Goal: Information Seeking & Learning: Find specific fact

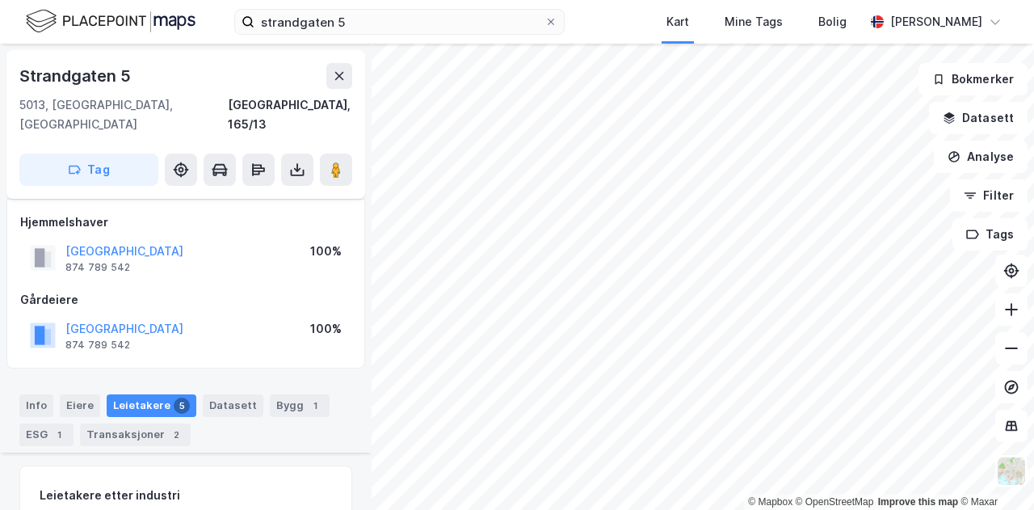
scroll to position [677, 0]
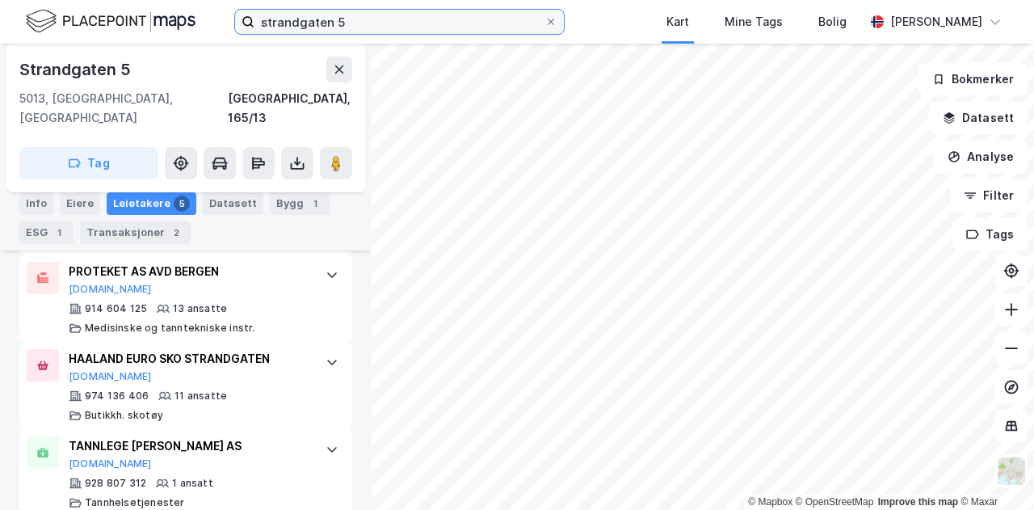
click at [370, 27] on input "strandgaten 5" at bounding box center [399, 22] width 290 height 24
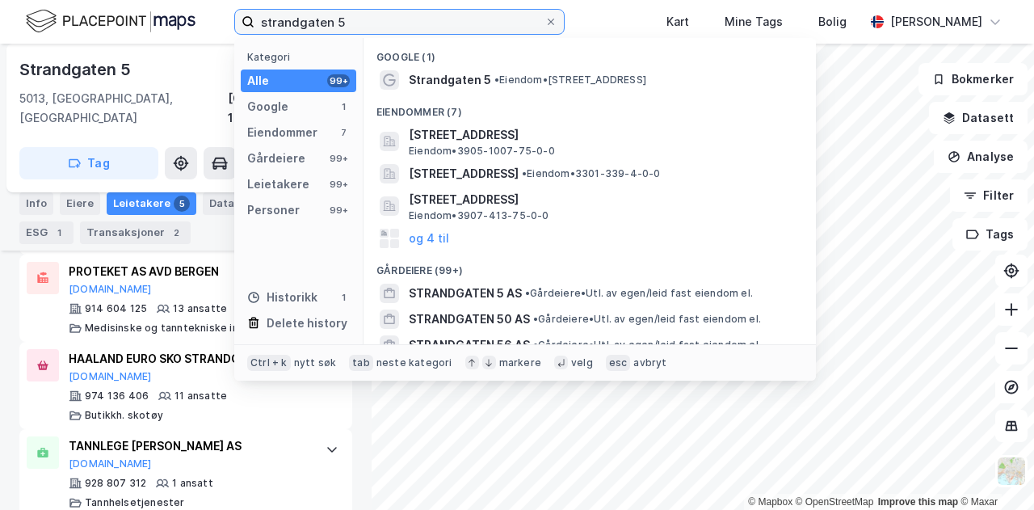
click at [370, 27] on input "strandgaten 5" at bounding box center [399, 22] width 290 height 24
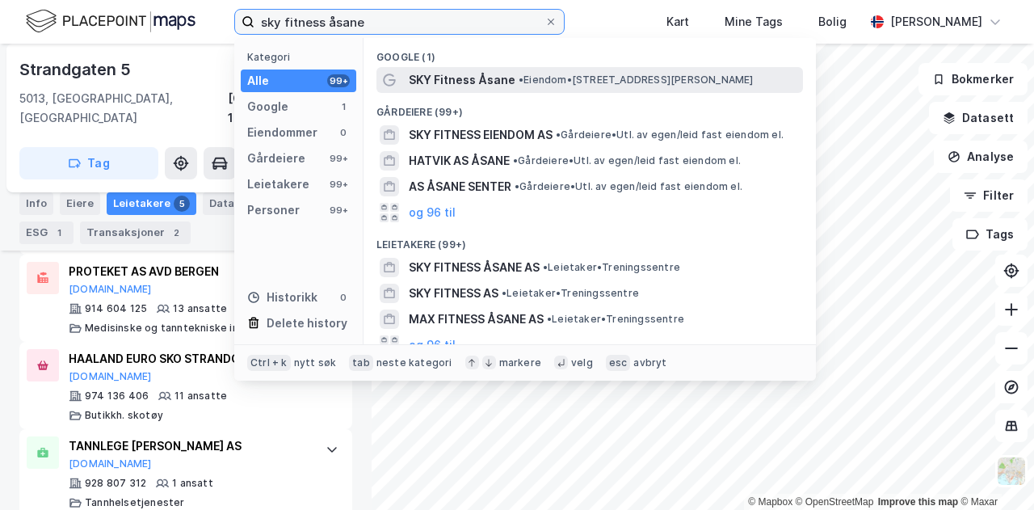
type input "sky fitness åsane"
click at [470, 81] on span "SKY Fitness Åsane" at bounding box center [462, 79] width 107 height 19
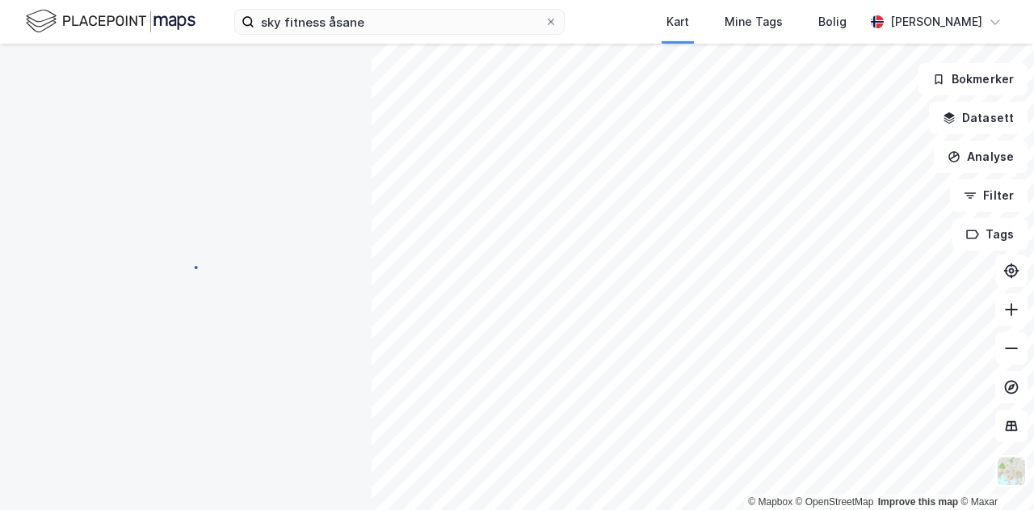
scroll to position [246, 0]
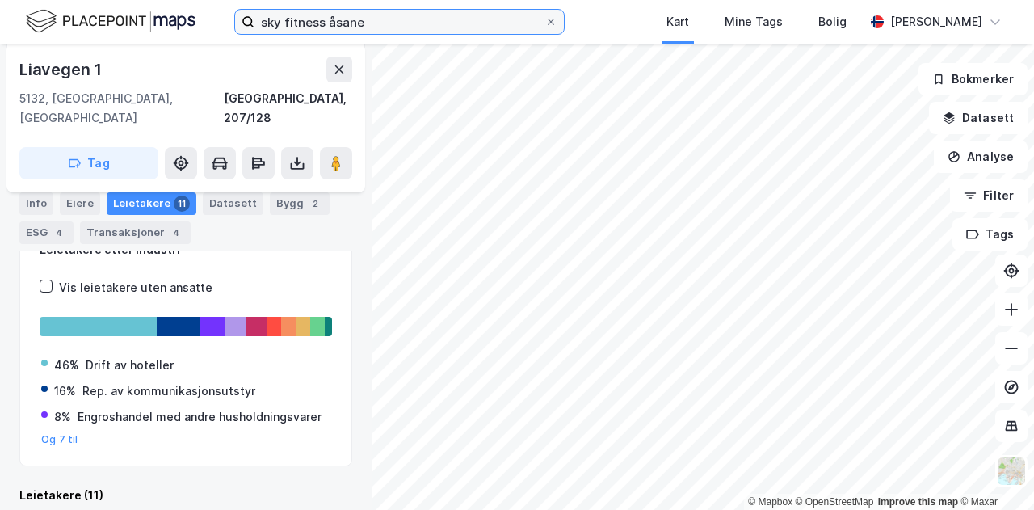
click at [378, 31] on input "sky fitness åsane" at bounding box center [399, 22] width 290 height 24
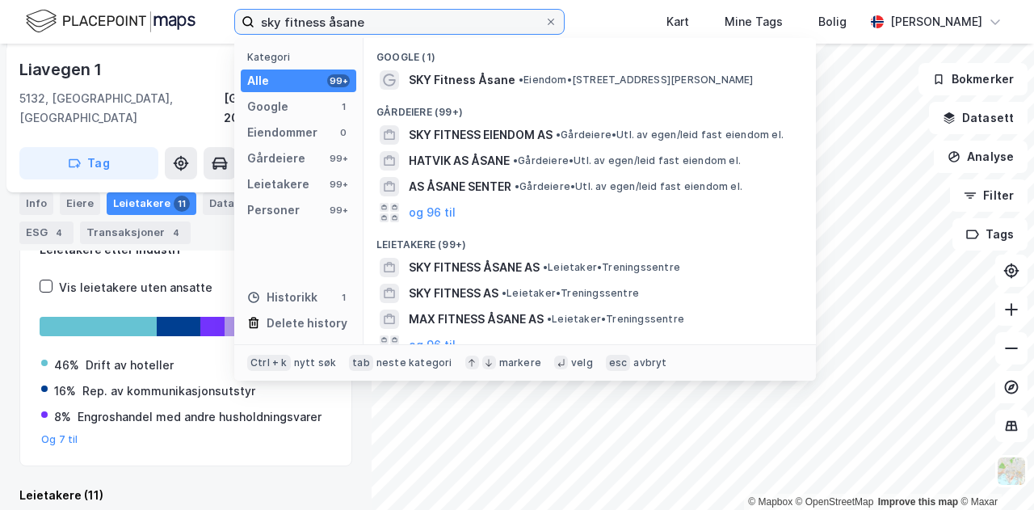
click at [378, 31] on input "sky fitness åsane" at bounding box center [399, 22] width 290 height 24
click at [280, 486] on div "Leietakere (11)" at bounding box center [185, 495] width 333 height 19
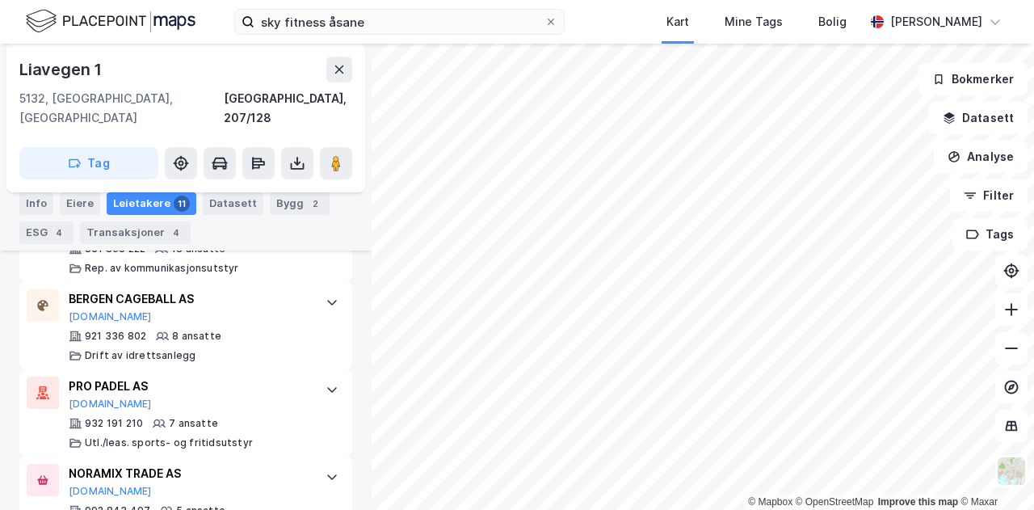
scroll to position [488, 0]
